Goal: Navigation & Orientation: Find specific page/section

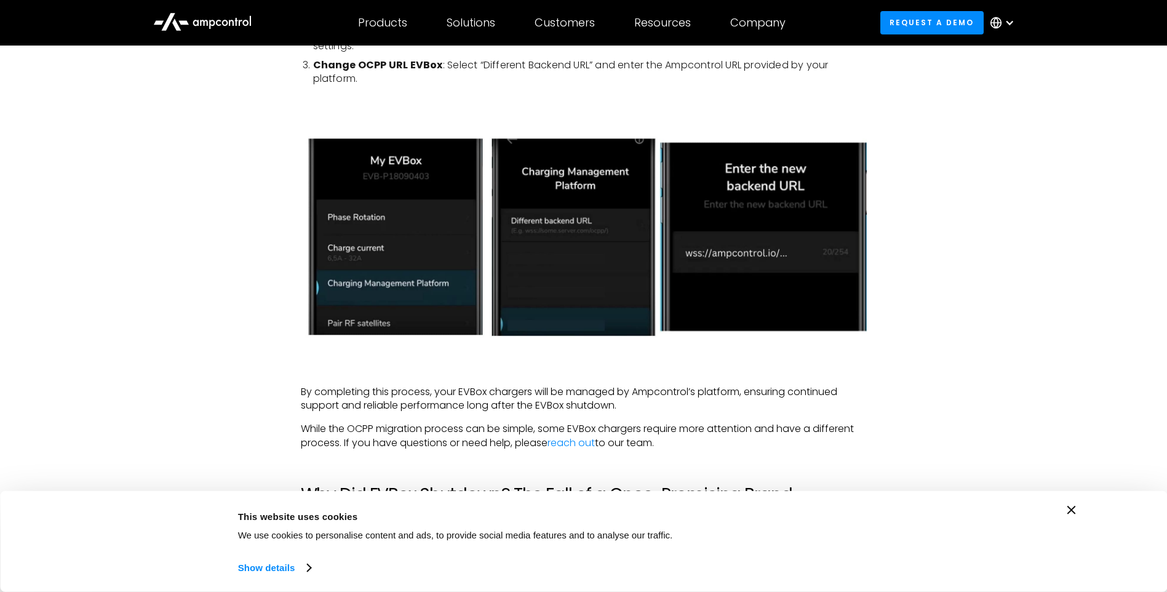
scroll to position [1600, 0]
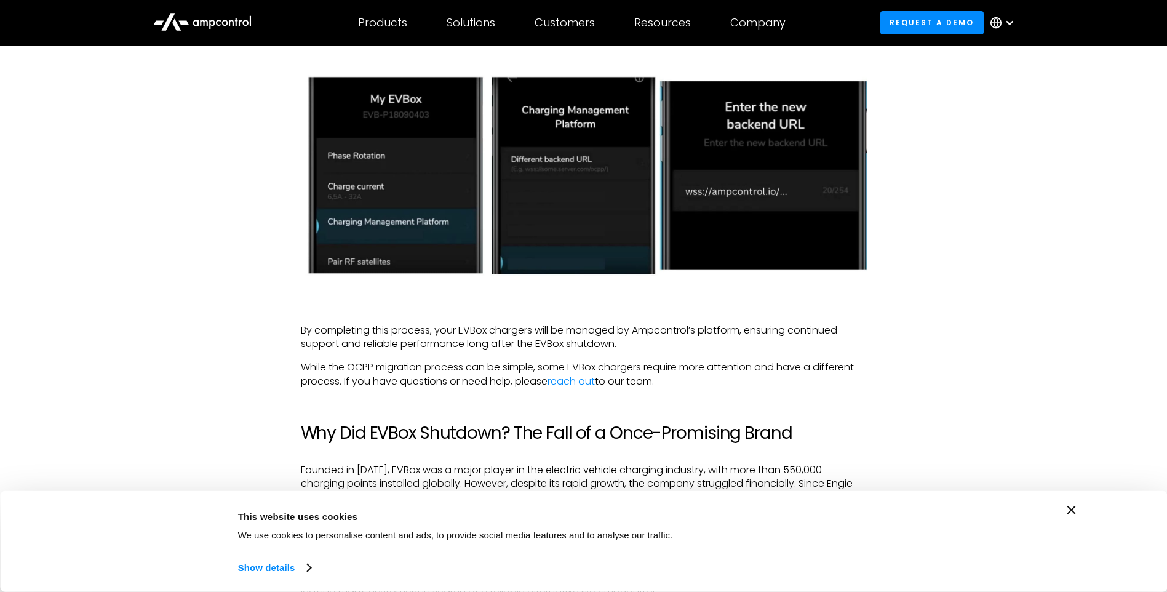
click at [1104, 322] on div "A Shocking End for EVBox In a major development, French energy giant Engie has …" at bounding box center [583, 192] width 1167 height 2103
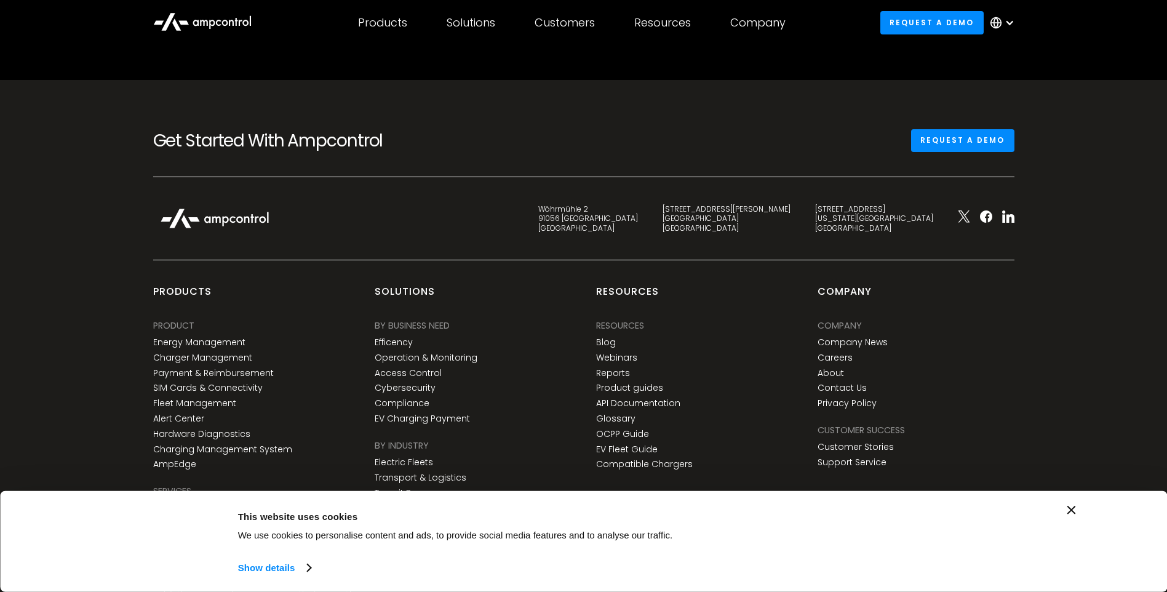
scroll to position [3715, 0]
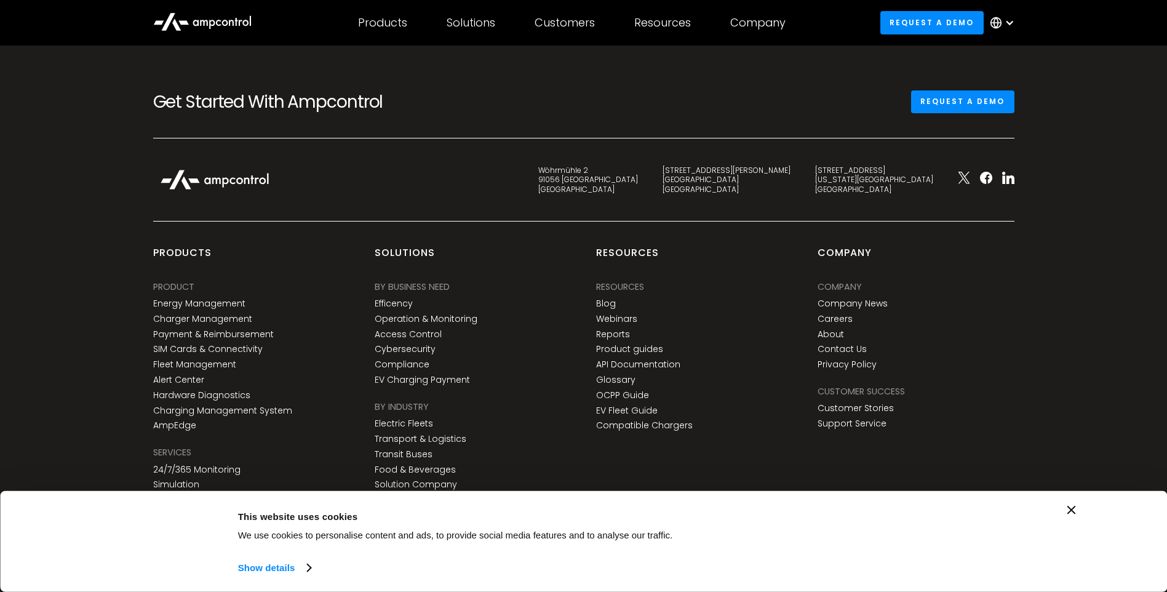
click at [1071, 511] on icon "Close banner" at bounding box center [1071, 510] width 9 height 9
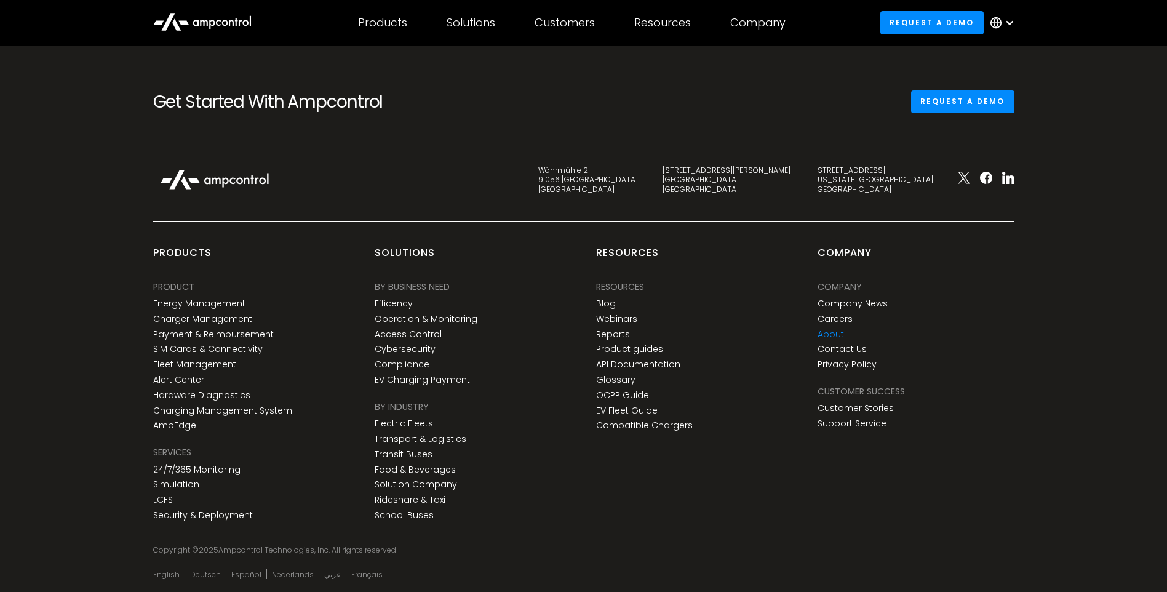
click at [836, 329] on link "About" at bounding box center [831, 334] width 26 height 10
